Goal: Task Accomplishment & Management: Manage account settings

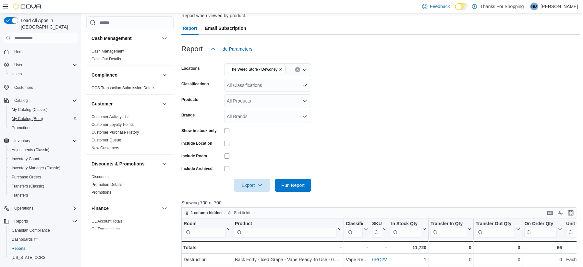
scroll to position [115, 0]
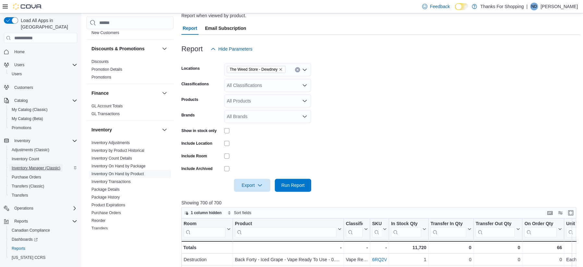
click at [42, 165] on span "Inventory Manager (Classic)" at bounding box center [36, 167] width 49 height 5
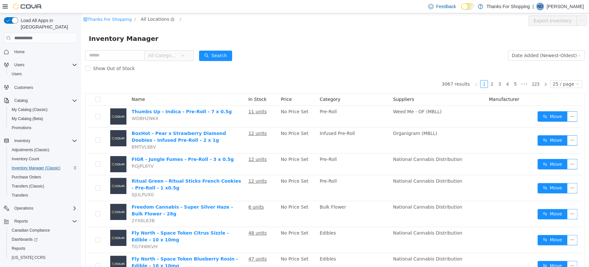
click at [147, 18] on span "All Locations" at bounding box center [155, 19] width 29 height 7
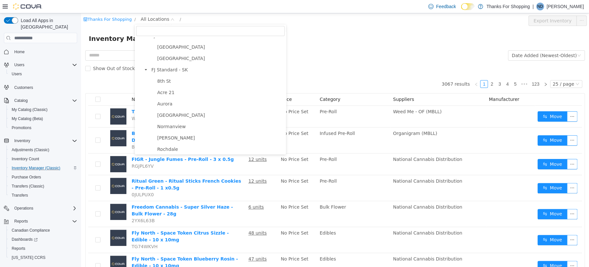
scroll to position [172, 0]
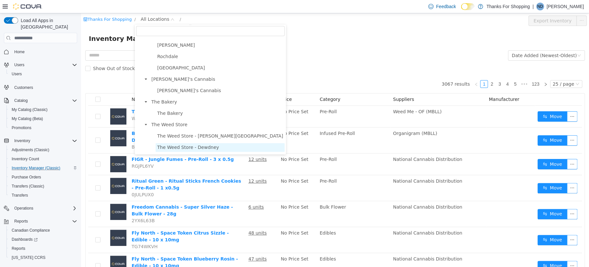
click at [187, 146] on span "The Weed Store - Dewdney" at bounding box center [188, 147] width 62 height 5
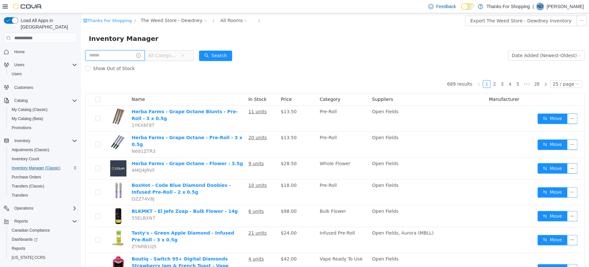
drag, startPoint x: 124, startPoint y: 58, endPoint x: 127, endPoint y: 53, distance: 6.0
click at [124, 58] on input "text" at bounding box center [114, 55] width 59 height 10
type input "**********"
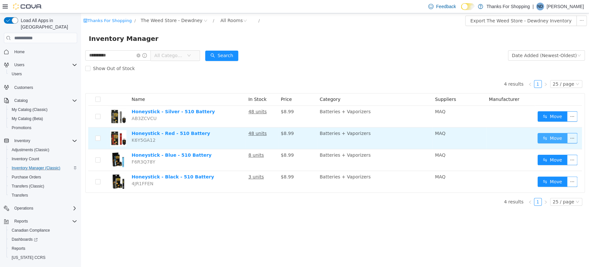
click at [547, 138] on button "Move" at bounding box center [553, 138] width 30 height 10
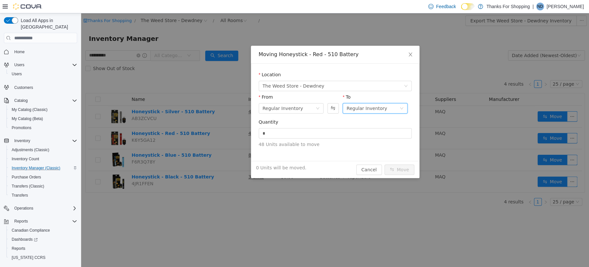
click at [363, 109] on div "Regular Inventory" at bounding box center [367, 108] width 41 height 10
click at [369, 139] on li "Destruction" at bounding box center [375, 142] width 65 height 10
click at [410, 131] on span "Increase Value" at bounding box center [408, 131] width 7 height 6
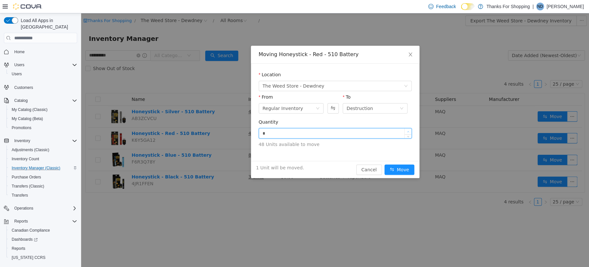
type input "*"
click at [410, 132] on span "Increase Value" at bounding box center [408, 131] width 7 height 6
click at [335, 135] on input "*" at bounding box center [335, 133] width 152 height 10
click at [328, 152] on div "Quantity * 48 Units available to move" at bounding box center [335, 136] width 153 height 34
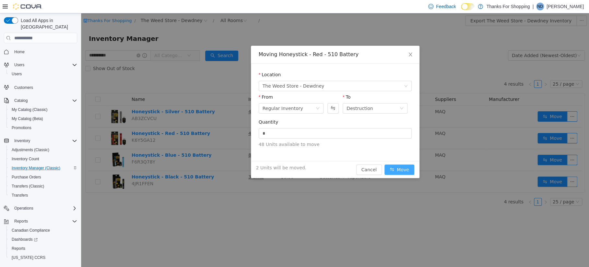
click at [403, 171] on button "Move" at bounding box center [400, 169] width 30 height 10
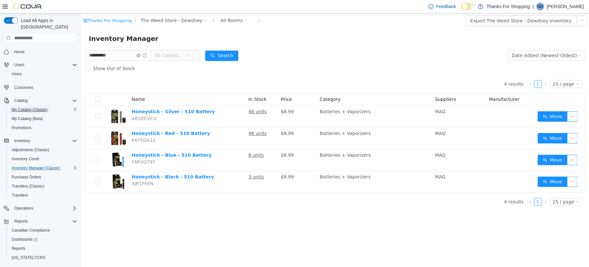
click at [25, 106] on span "My Catalog (Classic)" at bounding box center [30, 110] width 36 height 8
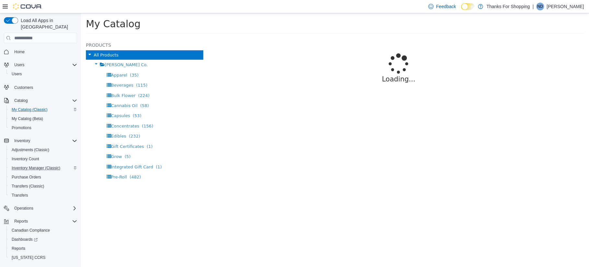
select select "**********"
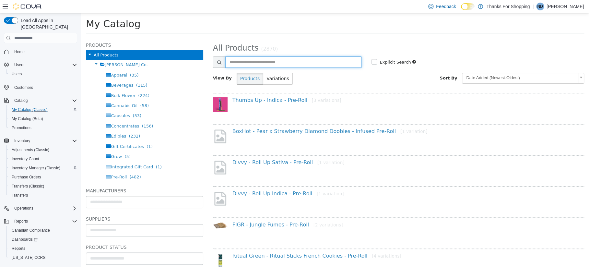
click at [284, 63] on input "text" at bounding box center [293, 61] width 137 height 11
type input "**********"
select select "**********"
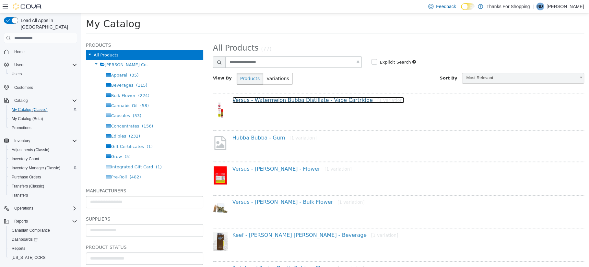
click at [276, 101] on link "Versus - Watermelon Bubba Distillate - Vape Cartridge [1 variation]" at bounding box center [318, 100] width 172 height 6
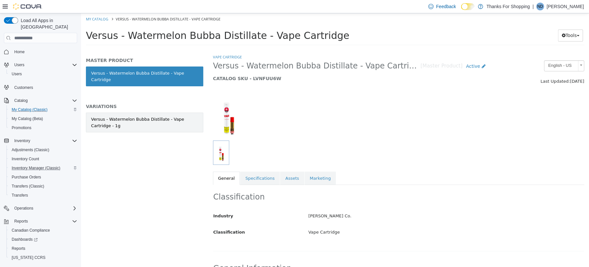
click at [160, 116] on div "Versus - Watermelon Bubba Distillate - Vape Cartridge - 1g" at bounding box center [144, 122] width 107 height 13
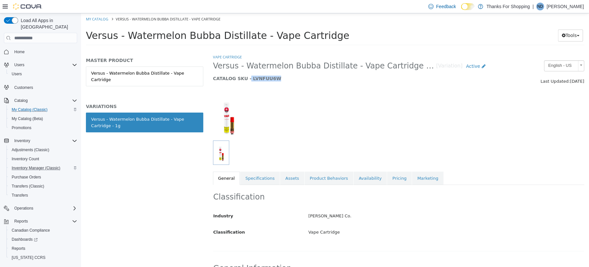
drag, startPoint x: 245, startPoint y: 80, endPoint x: 286, endPoint y: 79, distance: 41.2
click at [286, 79] on h5 "CATALOG SKU - LVNFUU6W" at bounding box center [351, 79] width 276 height 6
copy h5 "LVNFUU6W"
click at [388, 179] on link "Pricing" at bounding box center [399, 179] width 25 height 14
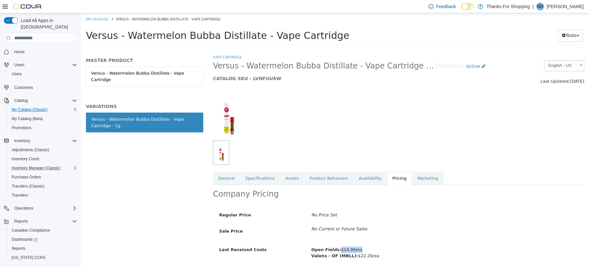
drag, startPoint x: 336, startPoint y: 250, endPoint x: 378, endPoint y: 249, distance: 42.2
click at [378, 249] on div "Open Fields: $14.99/ea Valens - OF (MBLL): $22.29/ea" at bounding box center [444, 252] width 277 height 17
copy span "$14.99/ea"
click at [40, 165] on span "Inventory Manager (Classic)" at bounding box center [36, 167] width 49 height 5
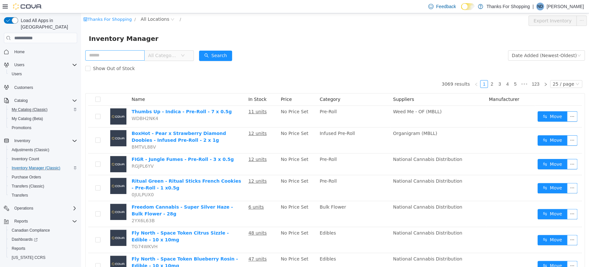
click at [124, 55] on input "text" at bounding box center [114, 55] width 59 height 10
click at [159, 21] on span "All Locations" at bounding box center [155, 19] width 29 height 7
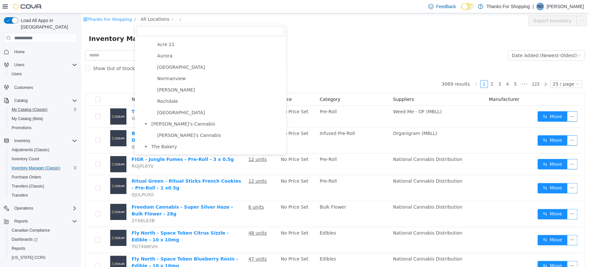
scroll to position [172, 0]
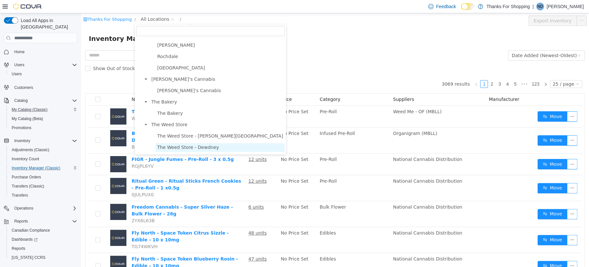
click at [191, 145] on span "The Weed Store - Dewdney" at bounding box center [188, 147] width 62 height 5
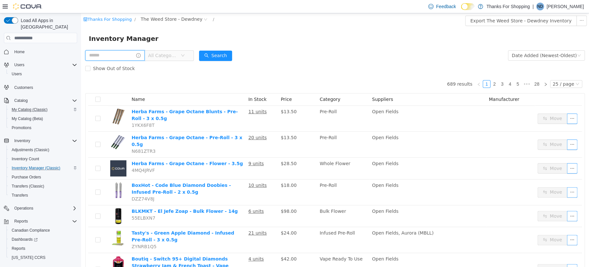
click at [128, 54] on input "text" at bounding box center [114, 55] width 59 height 10
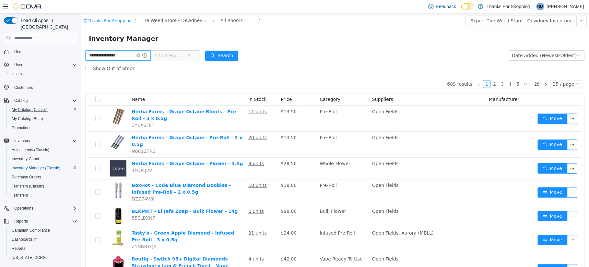
type input "**********"
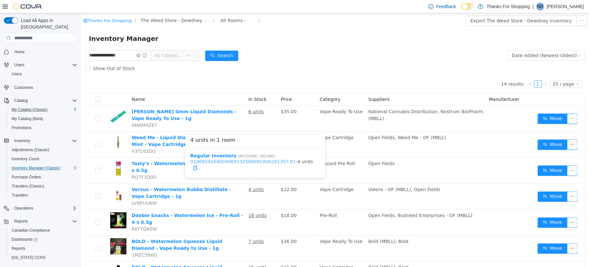
click at [258, 164] on link "01008241640040691325060910VA201307.01" at bounding box center [243, 161] width 106 height 5
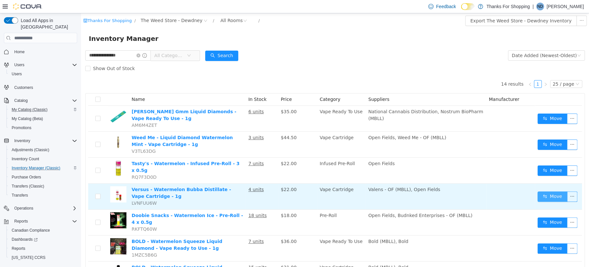
click at [541, 191] on button "Move" at bounding box center [553, 196] width 30 height 10
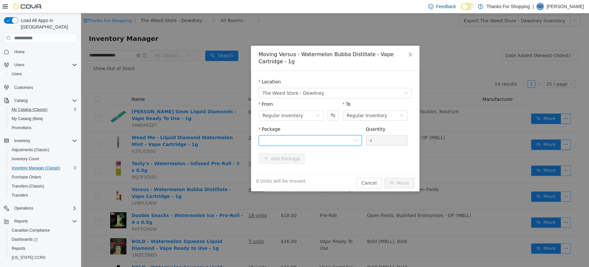
click at [297, 141] on div at bounding box center [308, 141] width 91 height 10
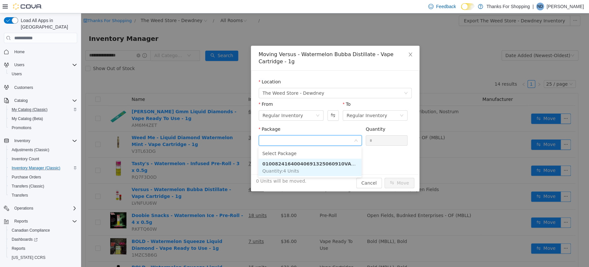
click at [294, 164] on strong "01008241640040691325060910VA201307.01" at bounding box center [320, 163] width 116 height 5
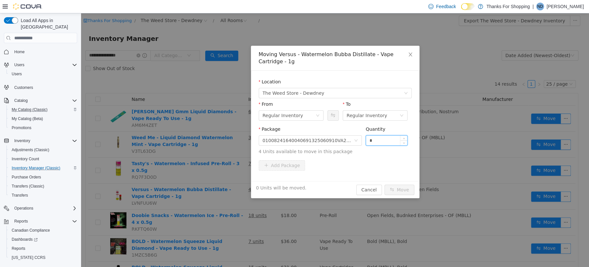
drag, startPoint x: 385, startPoint y: 142, endPoint x: 366, endPoint y: 140, distance: 18.8
click at [366, 140] on input "*" at bounding box center [386, 141] width 41 height 10
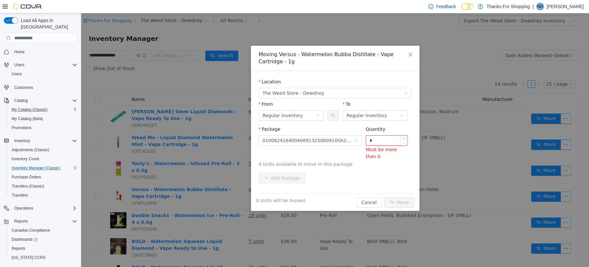
click at [406, 139] on span "Decrease Value" at bounding box center [403, 142] width 7 height 6
type input "*"
click at [405, 138] on form "Location The Weed Store - Dewdney From Regular Inventory To Regular Inventory P…" at bounding box center [335, 131] width 153 height 107
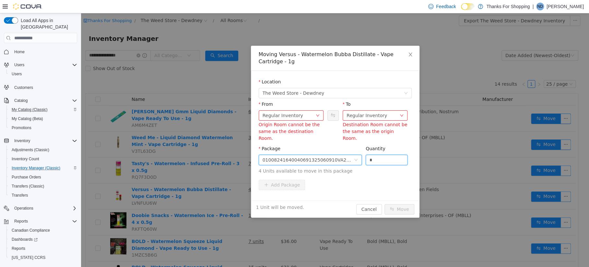
click at [342, 155] on div "01008241640040691325060910VA201307.01" at bounding box center [308, 160] width 91 height 10
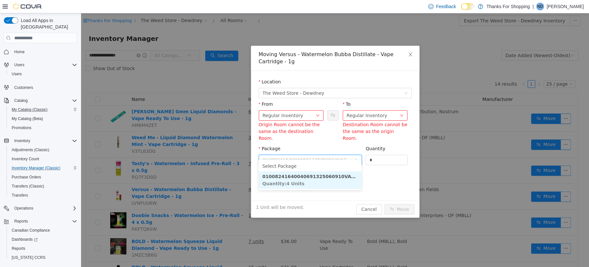
click at [317, 180] on li "01008241640040691325060910VA201307.01 Quantity : 4 Units" at bounding box center [309, 180] width 103 height 18
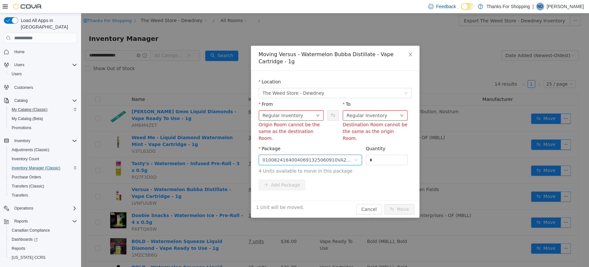
click at [370, 180] on div "Add Package" at bounding box center [335, 185] width 153 height 10
click at [369, 115] on div "Regular Inventory" at bounding box center [367, 116] width 41 height 10
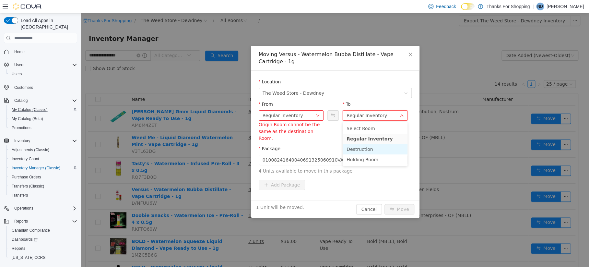
click at [372, 151] on li "Destruction" at bounding box center [375, 149] width 65 height 10
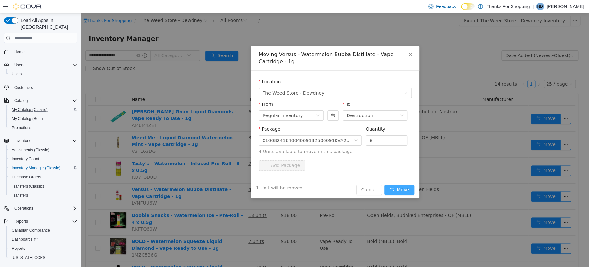
click at [397, 187] on button "Move" at bounding box center [400, 189] width 30 height 10
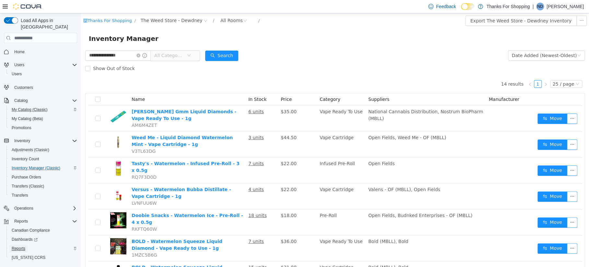
click at [27, 244] on link "Reports" at bounding box center [18, 248] width 19 height 8
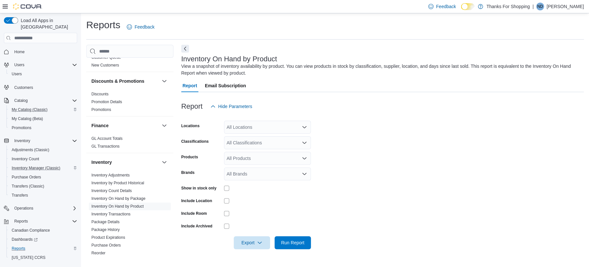
scroll to position [115, 0]
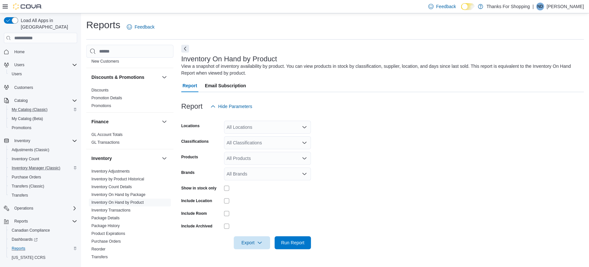
click at [260, 125] on div "All Locations" at bounding box center [267, 127] width 87 height 13
type input "****"
click at [267, 138] on span "The Weed Store - Dewdney" at bounding box center [269, 138] width 56 height 6
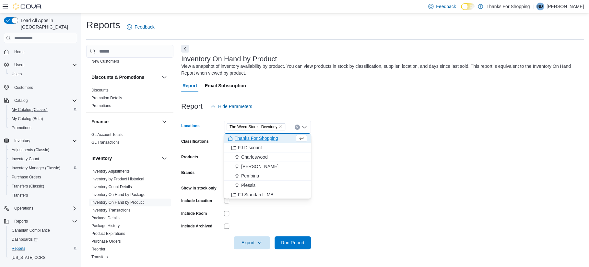
click at [412, 140] on form "Locations The Weed Store - Dewdney Combo box. Selected. The Weed Store - Dewdne…" at bounding box center [382, 181] width 403 height 136
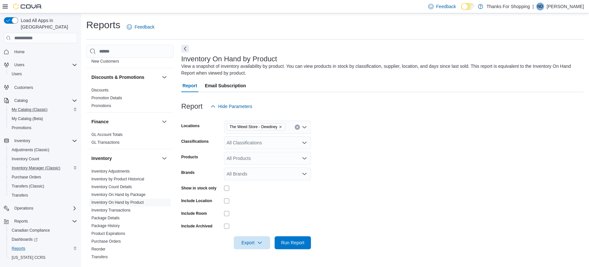
click at [266, 139] on div "All Classifications" at bounding box center [267, 142] width 87 height 13
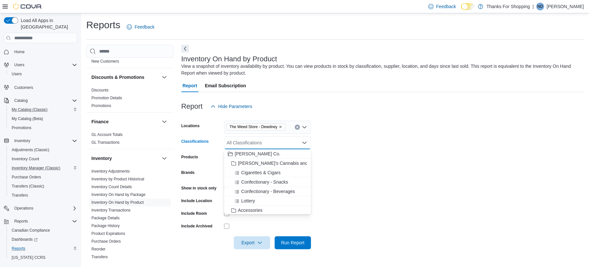
click at [353, 159] on form "Locations The Weed Store - Dewdney Classifications All Classifications Combo bo…" at bounding box center [382, 181] width 403 height 136
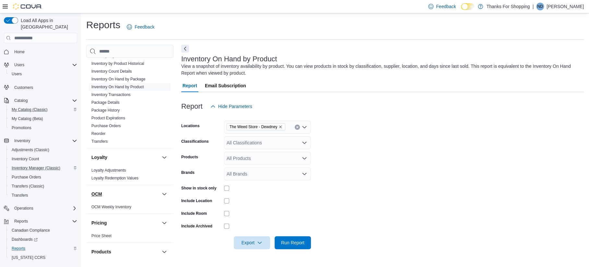
scroll to position [346, 0]
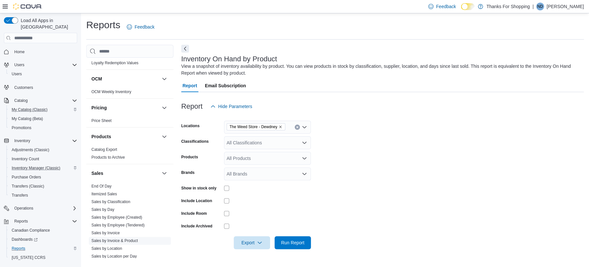
click at [133, 242] on link "Sales by Invoice & Product" at bounding box center [114, 240] width 46 height 5
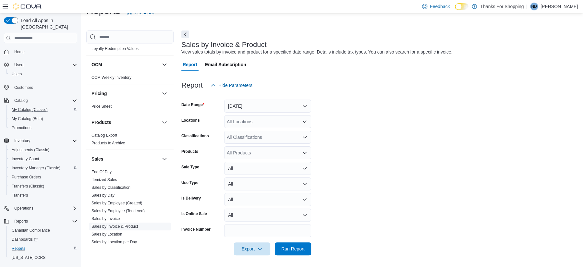
scroll to position [15, 0]
click at [254, 105] on button "Yesterday" at bounding box center [267, 105] width 87 height 13
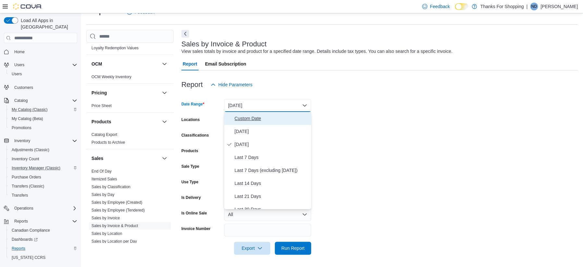
click at [267, 122] on span "Custom Date" at bounding box center [271, 118] width 74 height 8
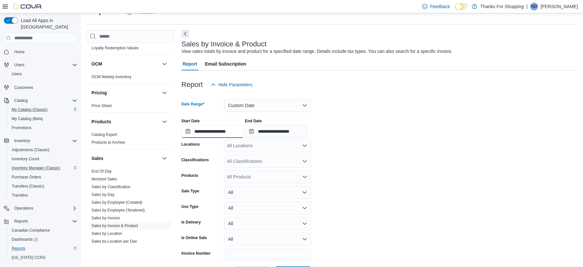
click at [222, 130] on input "**********" at bounding box center [212, 131] width 62 height 13
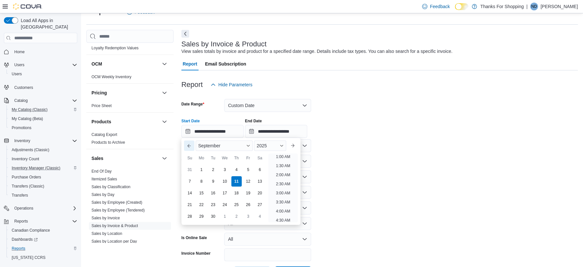
click at [187, 146] on button "Previous Month" at bounding box center [189, 145] width 10 height 10
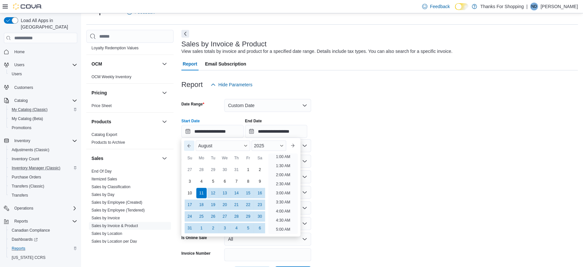
scroll to position [1, 0]
click at [189, 146] on button "Previous Month" at bounding box center [189, 145] width 10 height 10
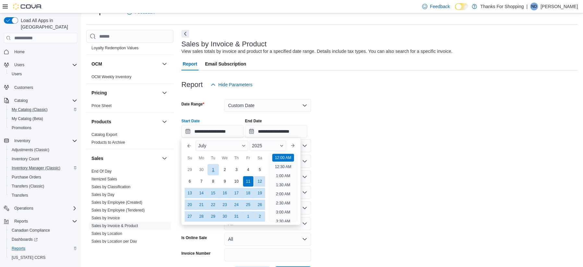
click at [211, 169] on div "1" at bounding box center [212, 169] width 11 height 11
type input "**********"
click at [389, 135] on div "**********" at bounding box center [379, 125] width 396 height 25
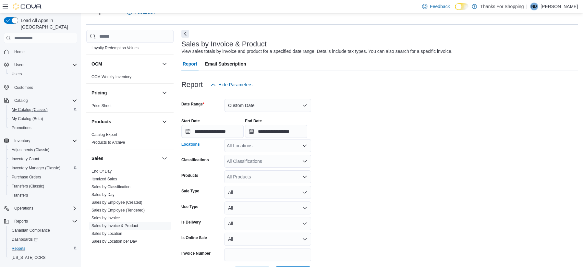
drag, startPoint x: 245, startPoint y: 149, endPoint x: 249, endPoint y: 148, distance: 3.9
click at [246, 148] on div "All Locations" at bounding box center [267, 145] width 87 height 13
type input "****"
click at [251, 154] on span "The Weed Store - Dewdney" at bounding box center [269, 156] width 56 height 6
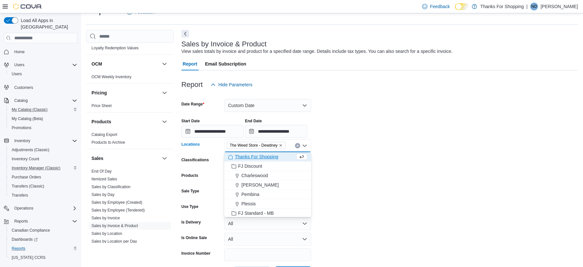
click at [430, 191] on form "**********" at bounding box center [379, 185] width 396 height 188
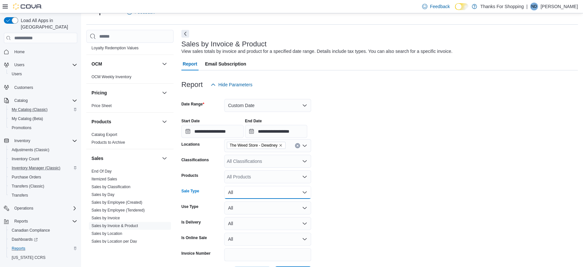
click at [264, 191] on button "All" at bounding box center [267, 192] width 87 height 13
click at [263, 233] on span "Refund" at bounding box center [271, 231] width 74 height 8
click at [266, 181] on div "All Products" at bounding box center [267, 176] width 87 height 13
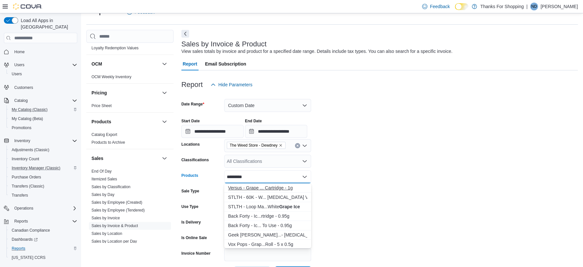
type input "*********"
click at [269, 185] on div "Versus - Grape ... Cartridge - 1g" at bounding box center [267, 187] width 79 height 6
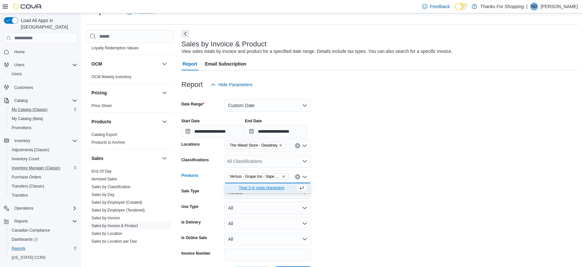
click at [394, 203] on form "**********" at bounding box center [379, 185] width 396 height 188
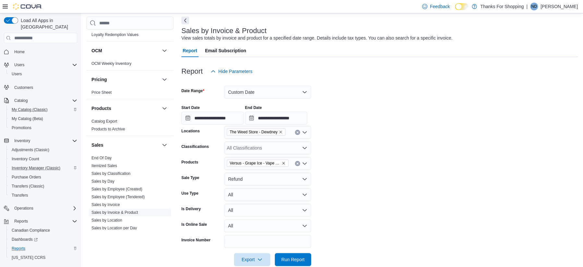
scroll to position [40, 0]
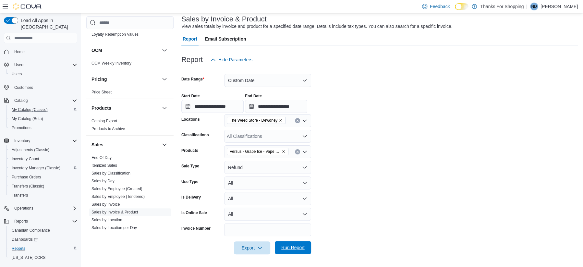
click at [285, 244] on span "Run Report" at bounding box center [292, 247] width 29 height 13
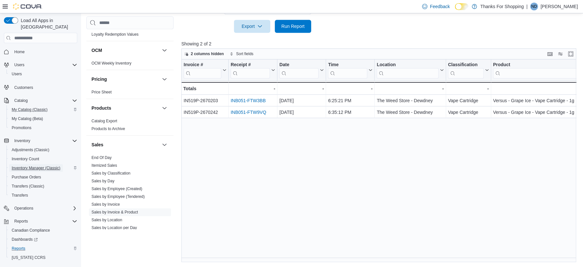
click at [45, 165] on span "Inventory Manager (Classic)" at bounding box center [36, 167] width 49 height 5
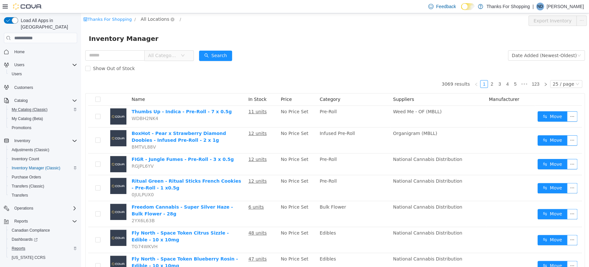
click at [151, 16] on span "All Locations" at bounding box center [155, 19] width 29 height 7
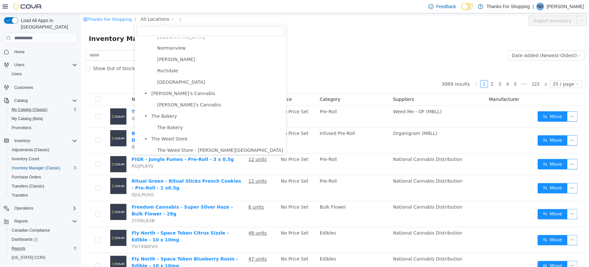
scroll to position [172, 0]
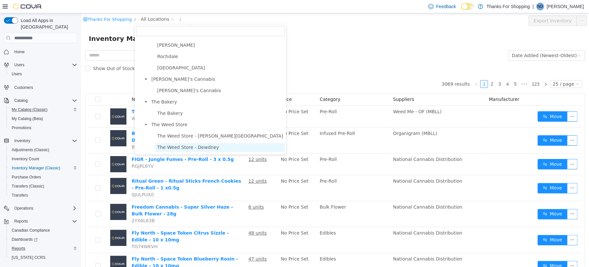
click at [186, 148] on span "The Weed Store - Dewdney" at bounding box center [188, 147] width 62 height 5
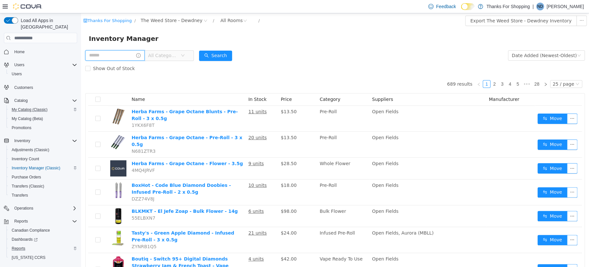
click at [107, 54] on input "text" at bounding box center [114, 55] width 59 height 10
type input "*********"
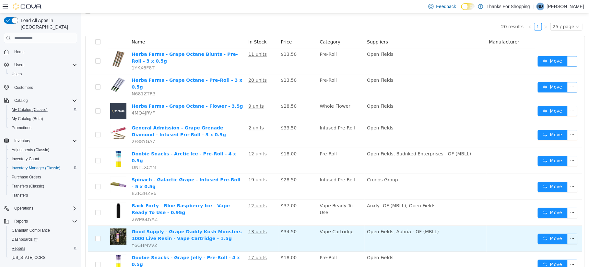
scroll to position [115, 0]
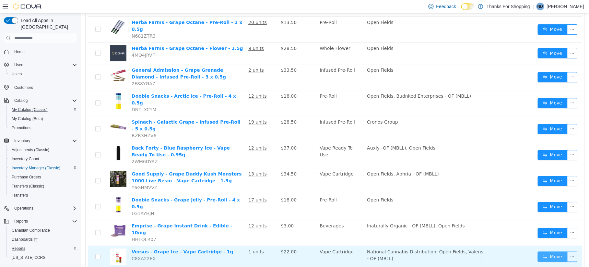
click at [549, 251] on button "Move" at bounding box center [553, 256] width 30 height 10
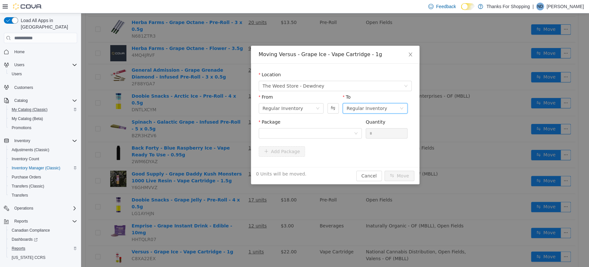
click at [362, 108] on div "Regular Inventory" at bounding box center [367, 108] width 41 height 10
click at [367, 143] on li "Destruction" at bounding box center [375, 142] width 65 height 10
click at [299, 131] on div at bounding box center [308, 133] width 91 height 10
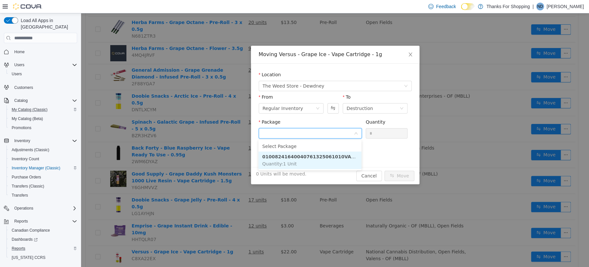
click at [343, 161] on li "01008241640040761325061010VA201314.01 Quantity : 1 Unit" at bounding box center [309, 160] width 103 height 18
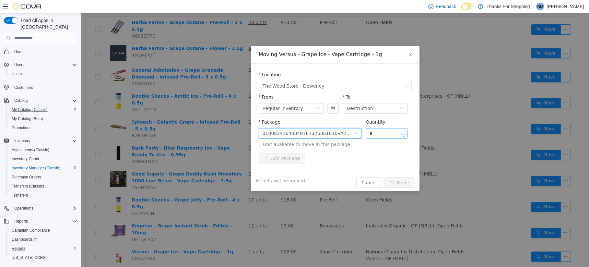
type input "*"
click at [405, 129] on span "Increase Value" at bounding box center [403, 131] width 7 height 6
click at [400, 182] on button "Move" at bounding box center [400, 182] width 30 height 10
